Goal: Task Accomplishment & Management: Complete application form

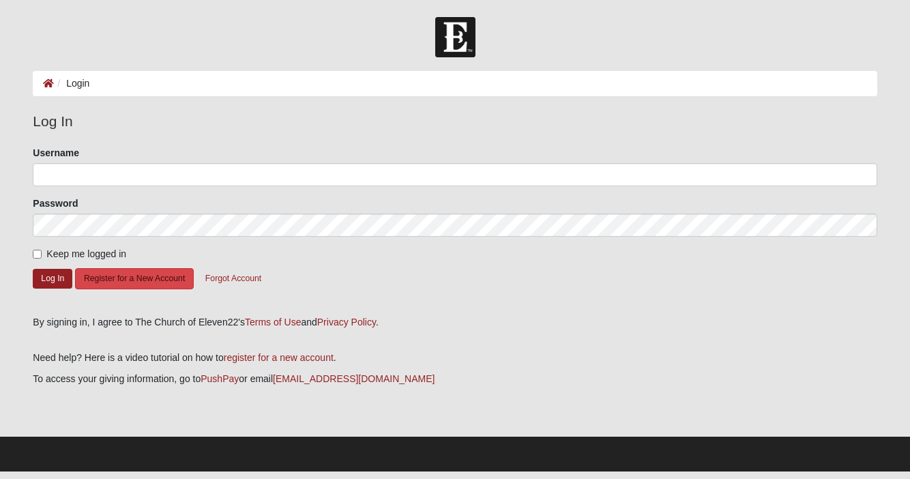
click at [156, 272] on button "Register for a New Account" at bounding box center [134, 278] width 119 height 21
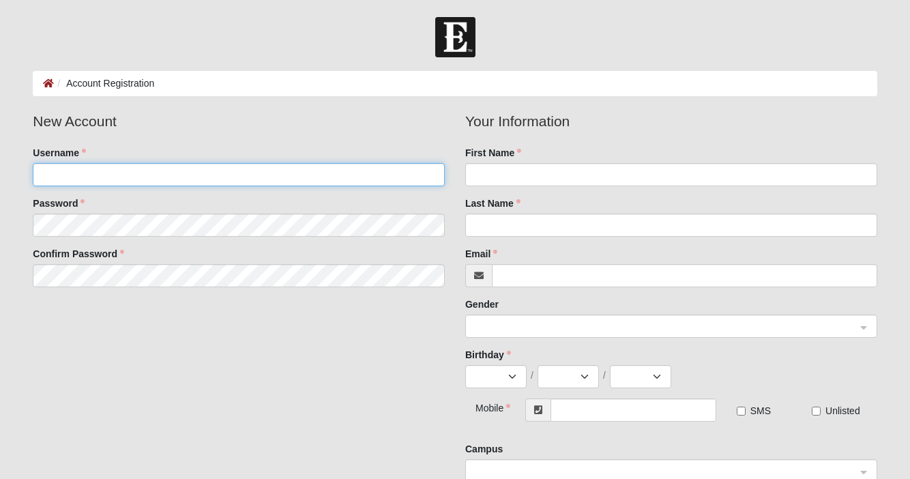
click at [121, 173] on input "Username" at bounding box center [239, 174] width 412 height 23
type input "WOODWARD92"
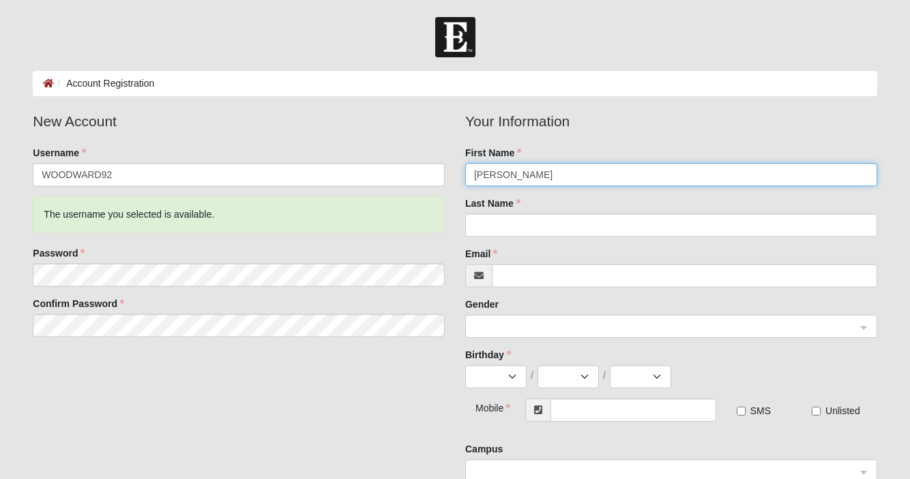
type input "[PERSON_NAME]"
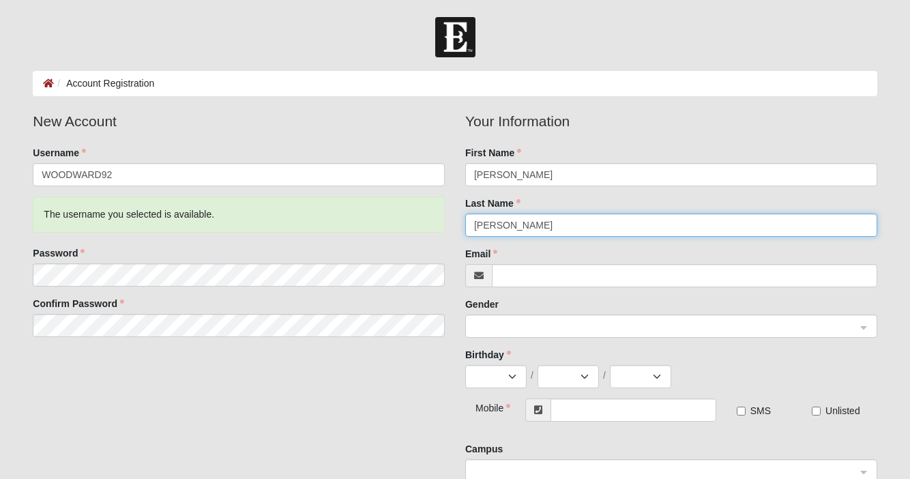
drag, startPoint x: 525, startPoint y: 225, endPoint x: 443, endPoint y: 232, distance: 82.2
click at [443, 232] on div "New Account Username WOODWARD92 The username you selected is available. Passwor…" at bounding box center [455, 302] width 865 height 382
type input "w"
type input "[PERSON_NAME]"
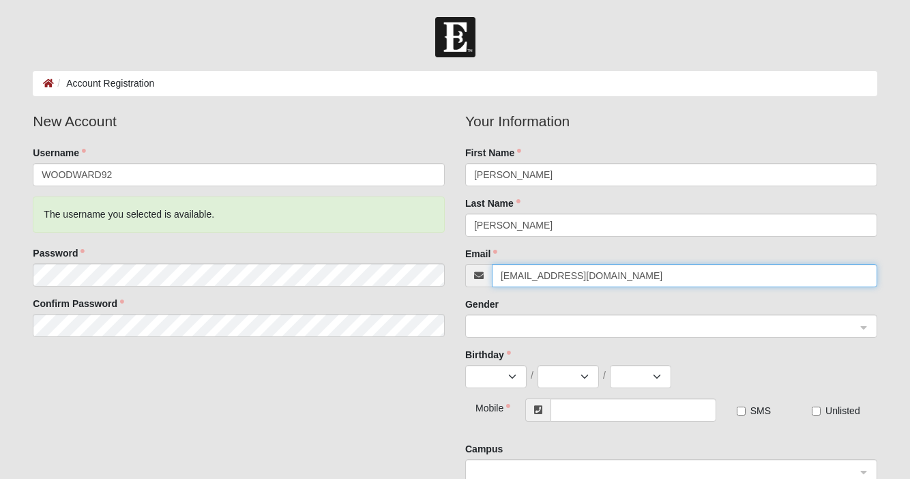
type input "[EMAIL_ADDRESS][DOMAIN_NAME]"
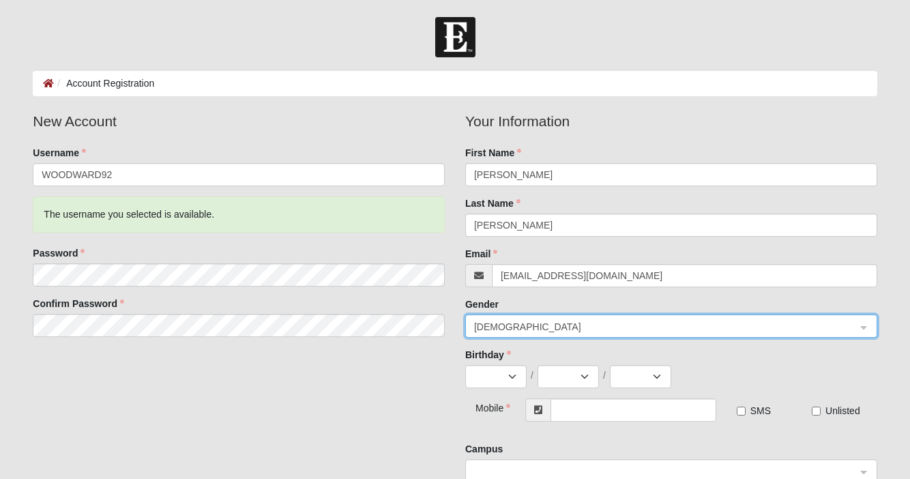
click at [807, 320] on span "[DEMOGRAPHIC_DATA]" at bounding box center [665, 326] width 382 height 15
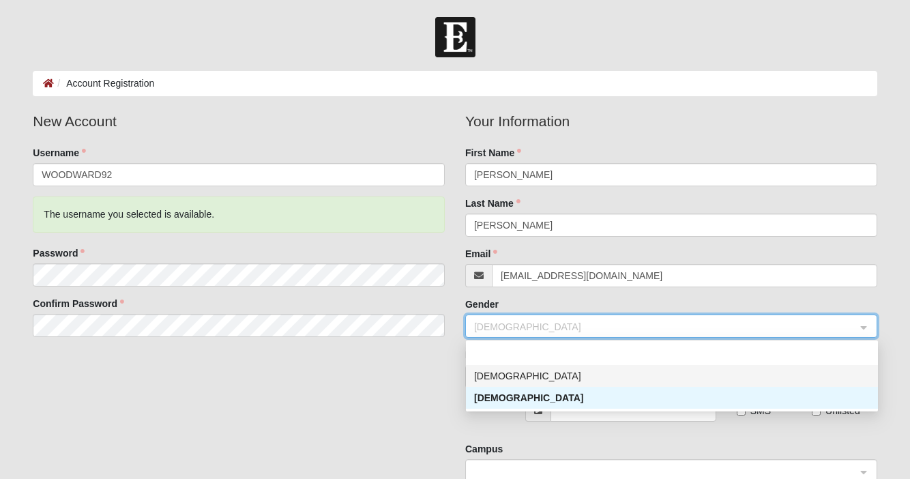
click at [563, 375] on div "[DEMOGRAPHIC_DATA]" at bounding box center [672, 375] width 396 height 15
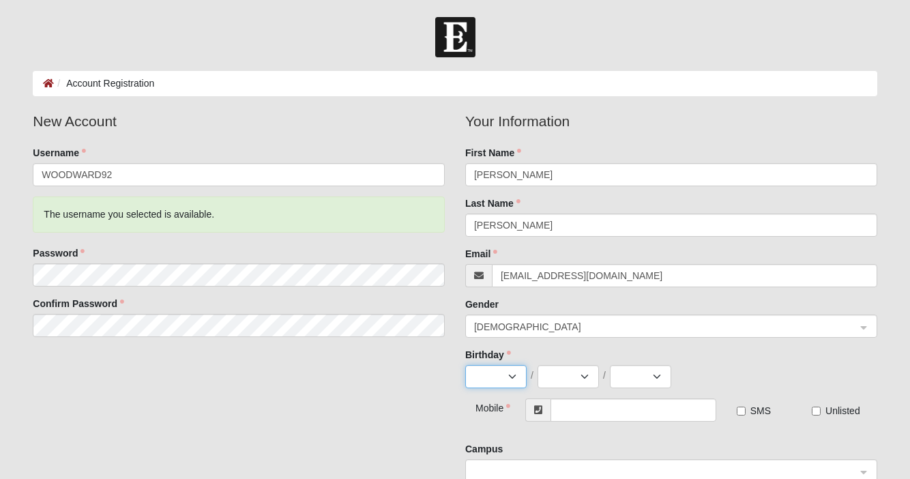
select select "7"
select select "19"
select select "1969"
click at [598, 420] on input "text" at bounding box center [633, 410] width 165 height 23
type input "1"
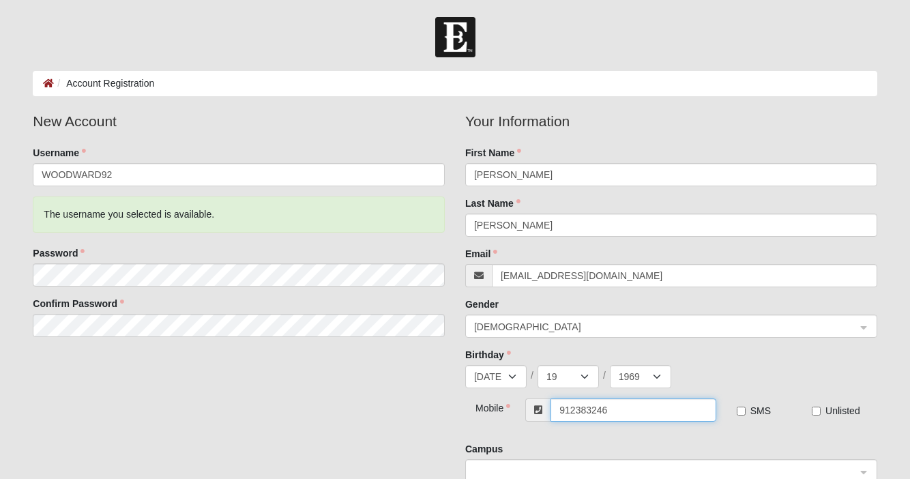
type input "(912) 383-2461"
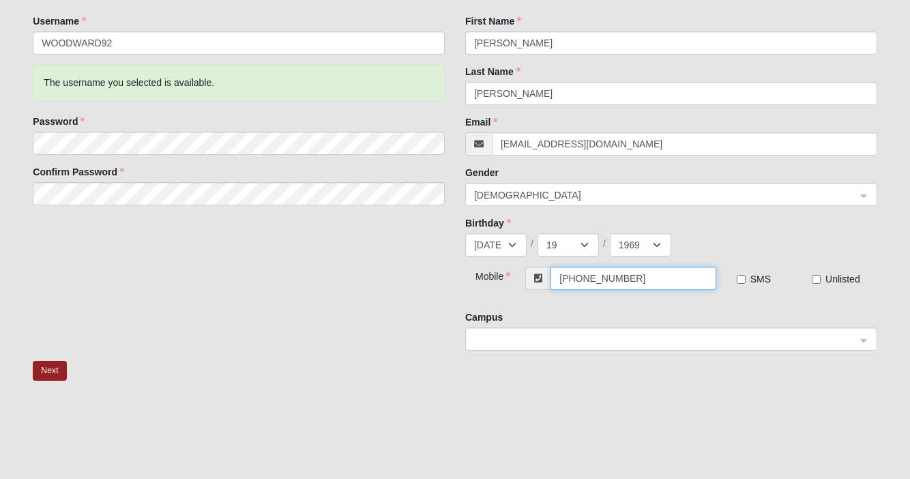
scroll to position [132, 0]
click at [536, 342] on span at bounding box center [665, 339] width 382 height 15
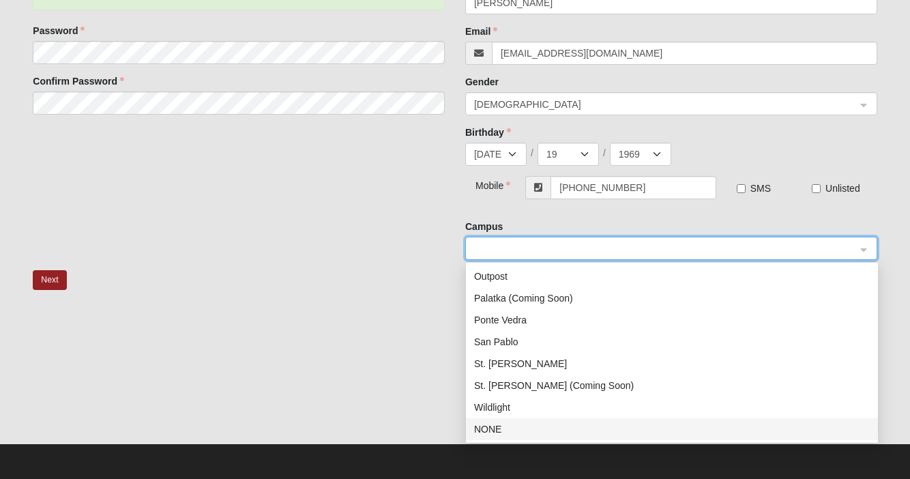
scroll to position [222, 0]
click at [494, 426] on div "NONE" at bounding box center [672, 429] width 396 height 15
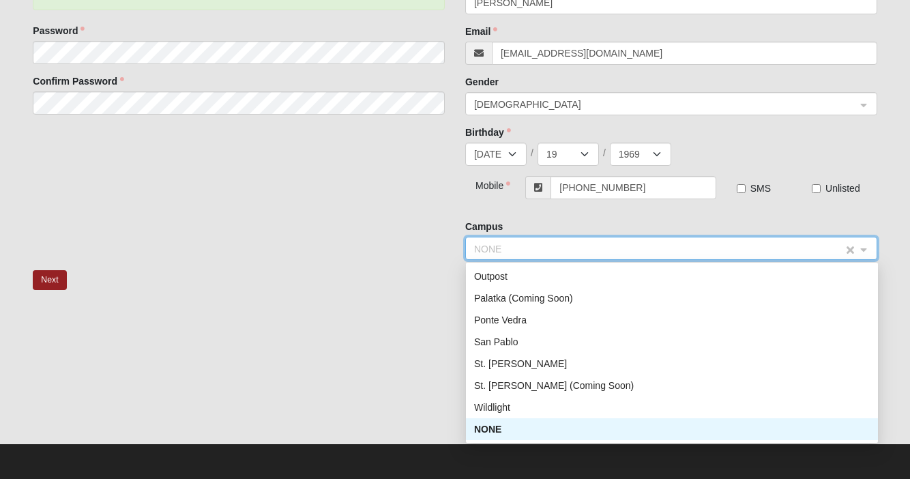
click at [566, 247] on span "NONE" at bounding box center [659, 249] width 370 height 15
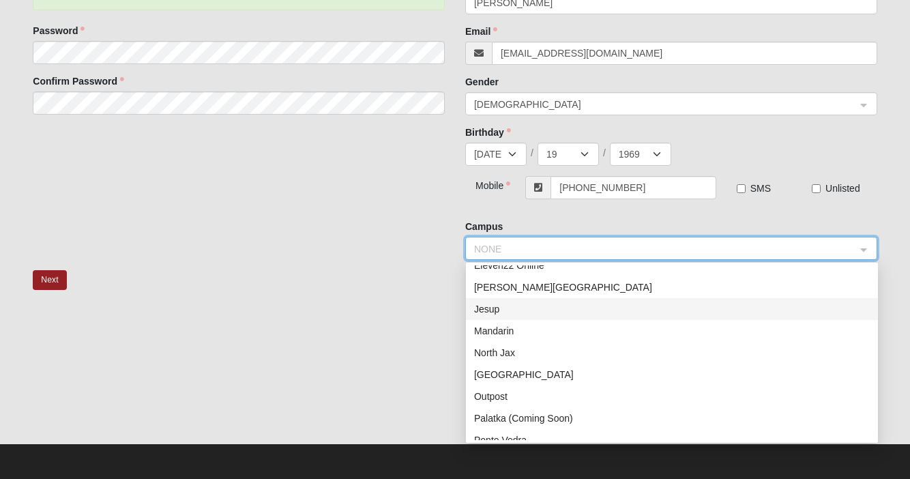
scroll to position [175, 0]
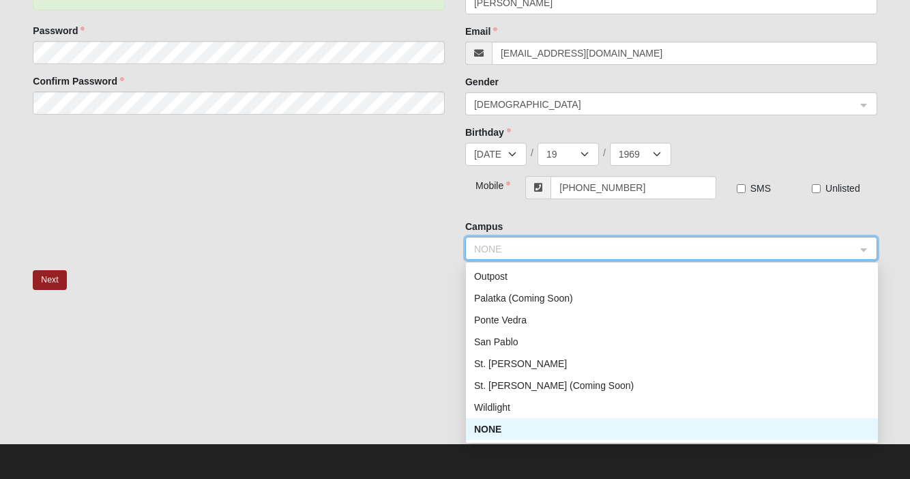
click at [507, 429] on div "NONE" at bounding box center [672, 429] width 396 height 15
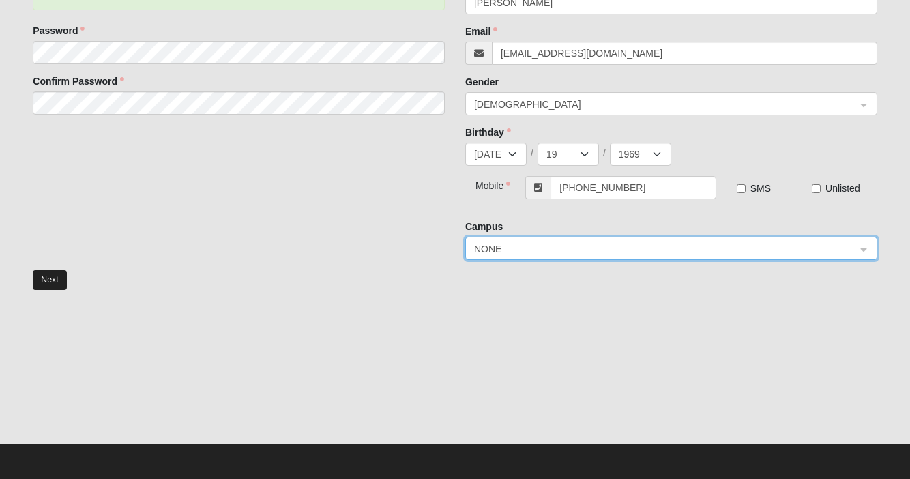
click at [46, 280] on button "Next" at bounding box center [49, 280] width 33 height 20
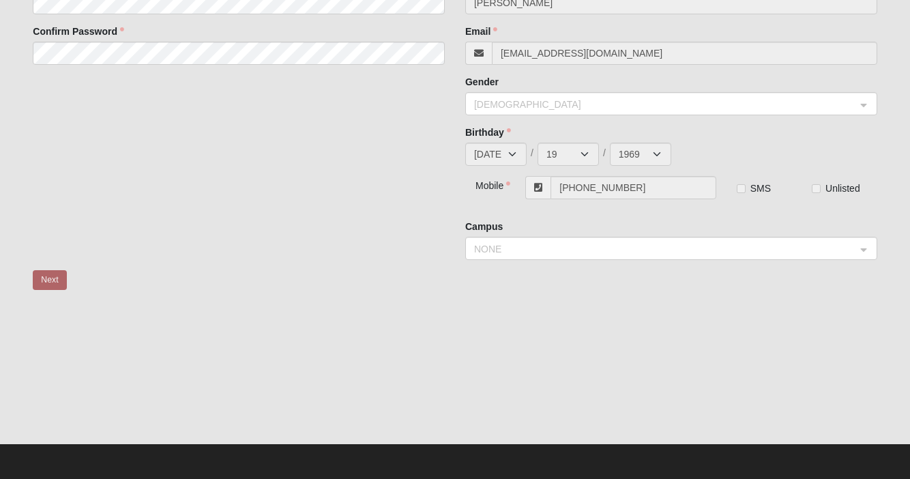
scroll to position [0, 0]
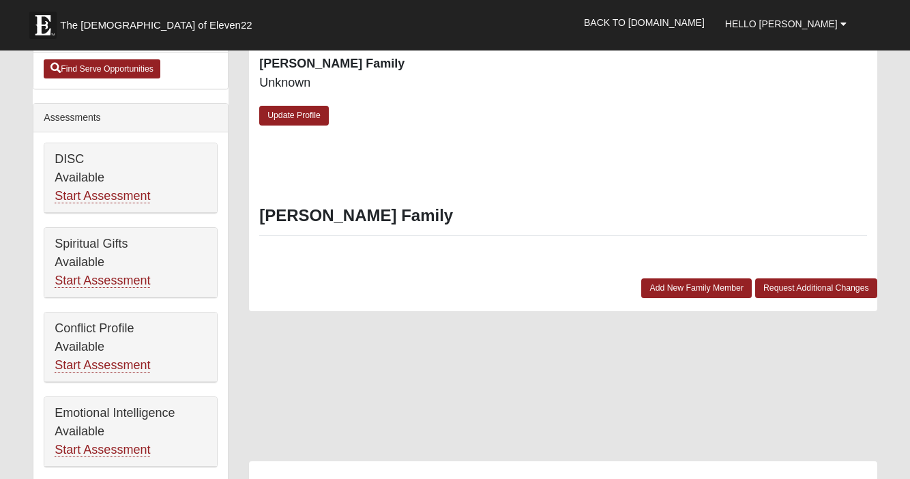
scroll to position [472, 0]
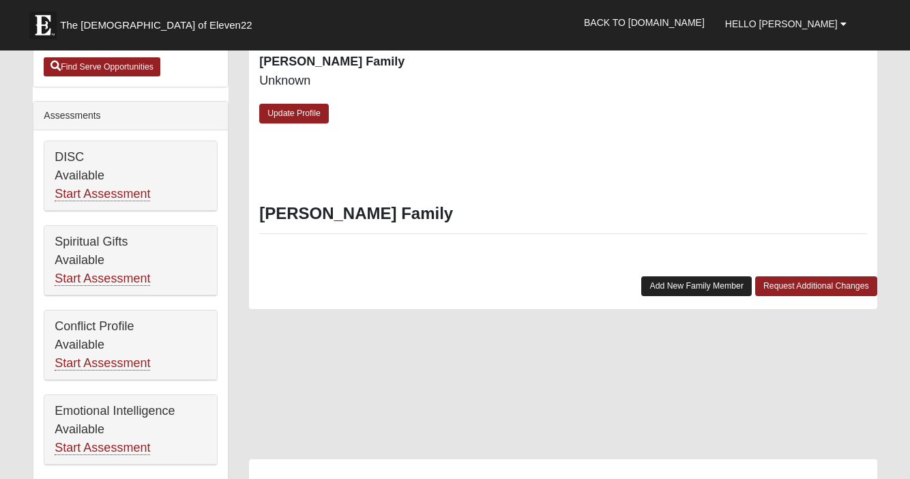
click at [667, 287] on link "Add New Family Member" at bounding box center [696, 286] width 111 height 20
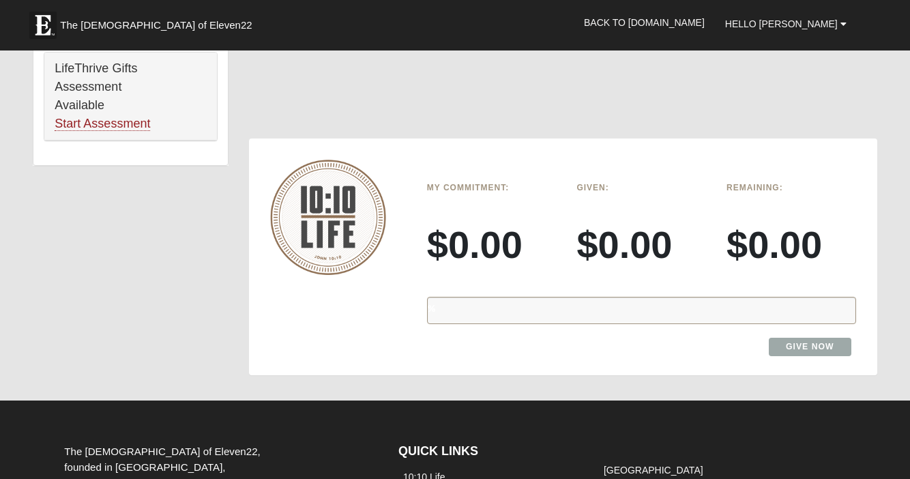
scroll to position [986, 0]
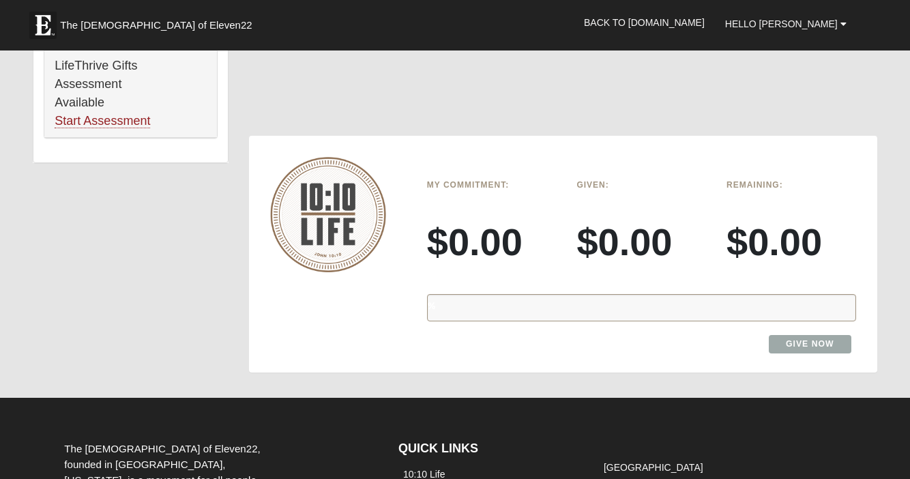
click at [575, 306] on div "%" at bounding box center [641, 307] width 429 height 27
click at [548, 306] on div "%" at bounding box center [641, 307] width 429 height 27
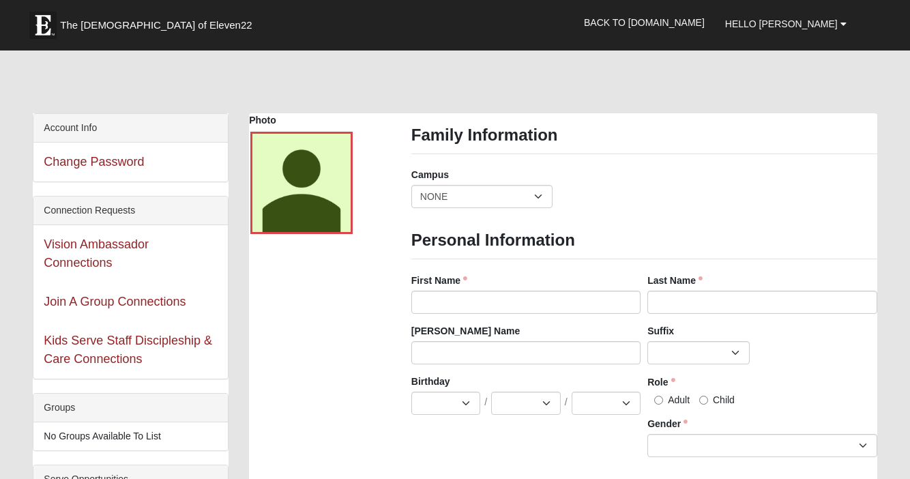
scroll to position [0, 0]
click at [809, 23] on span "Hello Greg" at bounding box center [781, 23] width 113 height 11
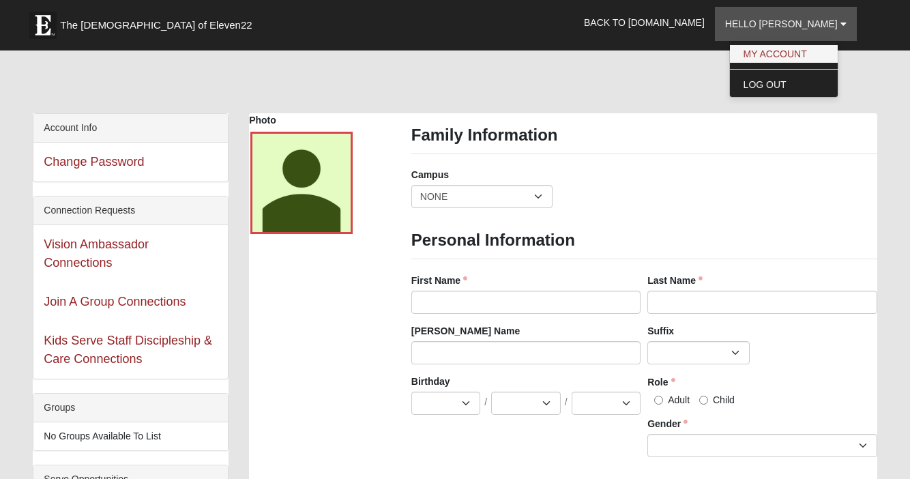
click at [801, 59] on link "My Account" at bounding box center [784, 54] width 108 height 18
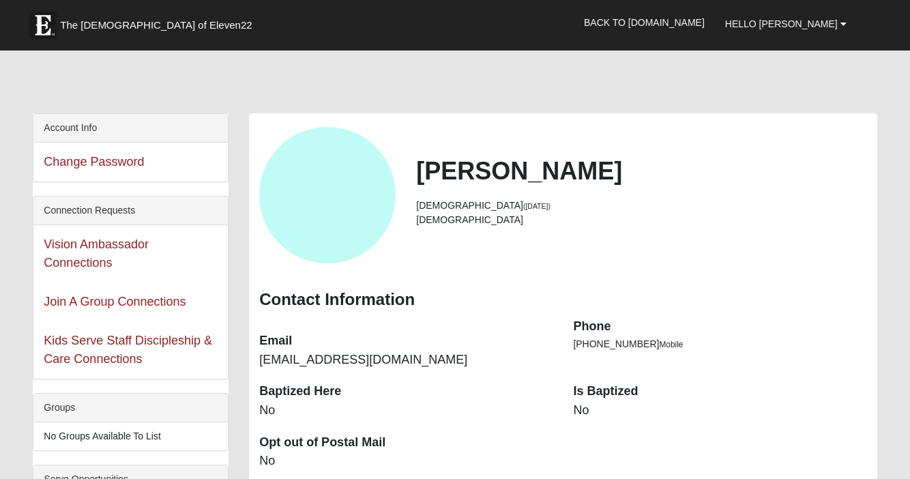
click at [125, 18] on span "The [DEMOGRAPHIC_DATA] of Eleven22" at bounding box center [156, 25] width 192 height 14
